Goal: Navigation & Orientation: Find specific page/section

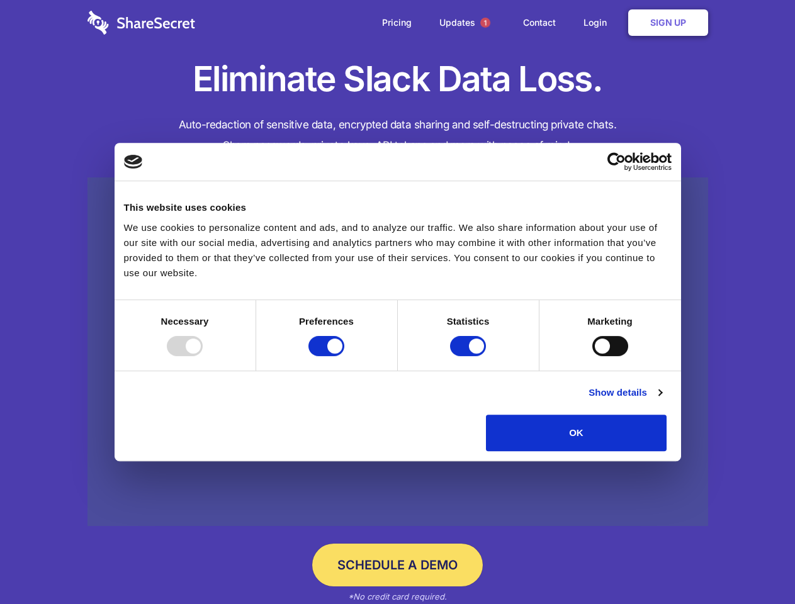
click at [203, 356] on div at bounding box center [185, 346] width 36 height 20
click at [344, 356] on input "Preferences" at bounding box center [326, 346] width 36 height 20
checkbox input "false"
click at [469, 356] on input "Statistics" at bounding box center [468, 346] width 36 height 20
checkbox input "false"
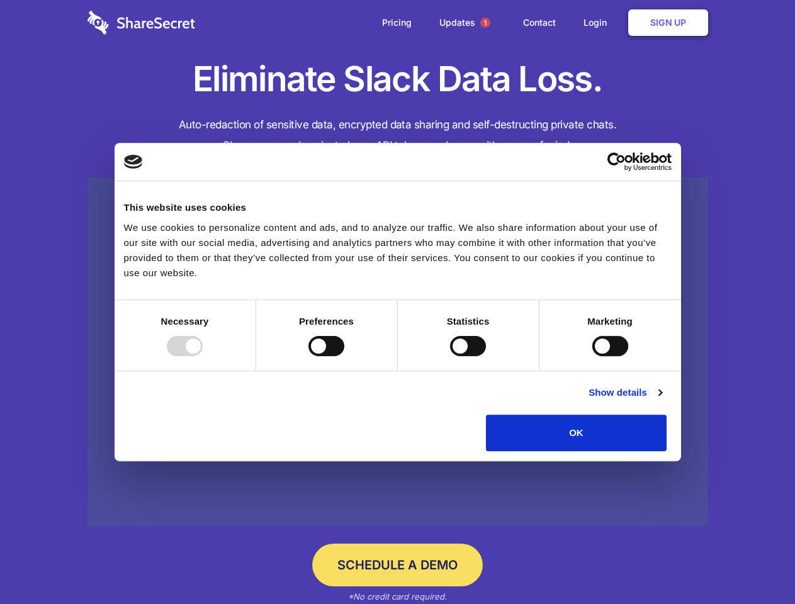
click at [592, 356] on input "Marketing" at bounding box center [610, 346] width 36 height 20
checkbox input "true"
click at [661, 400] on link "Show details" at bounding box center [624, 392] width 73 height 15
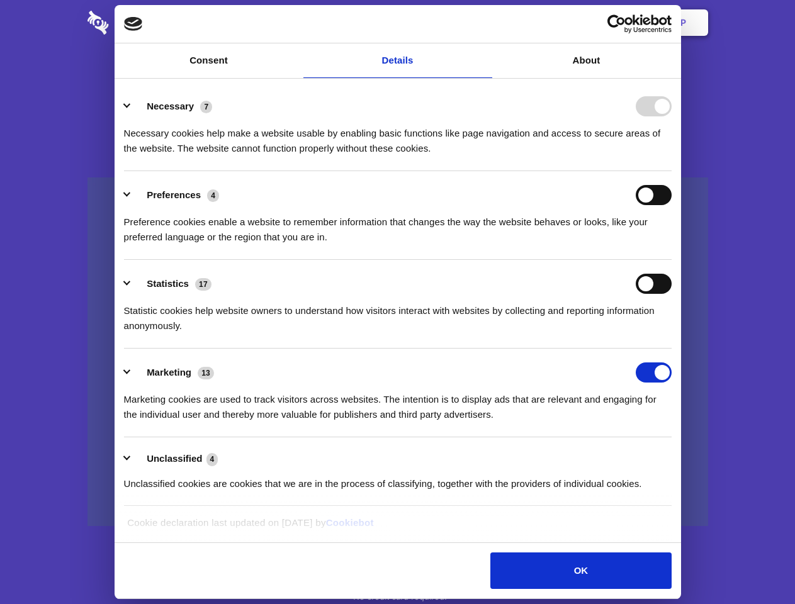
click at [671, 171] on li "Necessary 7 Necessary cookies help make a website usable by enabling basic func…" at bounding box center [397, 126] width 547 height 89
click at [484, 23] on span "1" at bounding box center [485, 23] width 10 height 10
